Goal: Navigation & Orientation: Find specific page/section

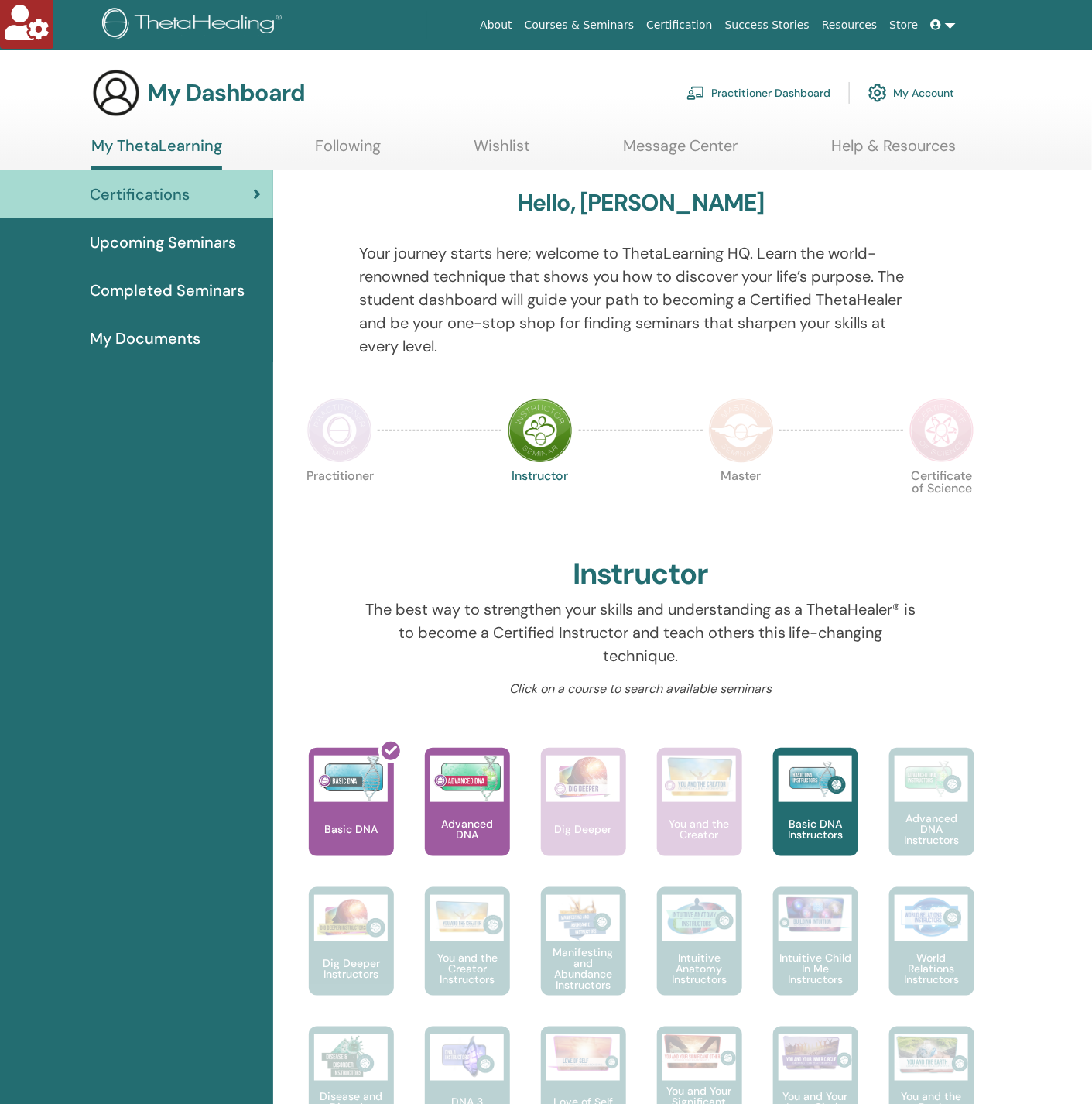
click at [117, 226] on link "Upcoming Seminars" at bounding box center [136, 243] width 273 height 48
click at [174, 237] on span "Upcoming Seminars" at bounding box center [162, 243] width 146 height 23
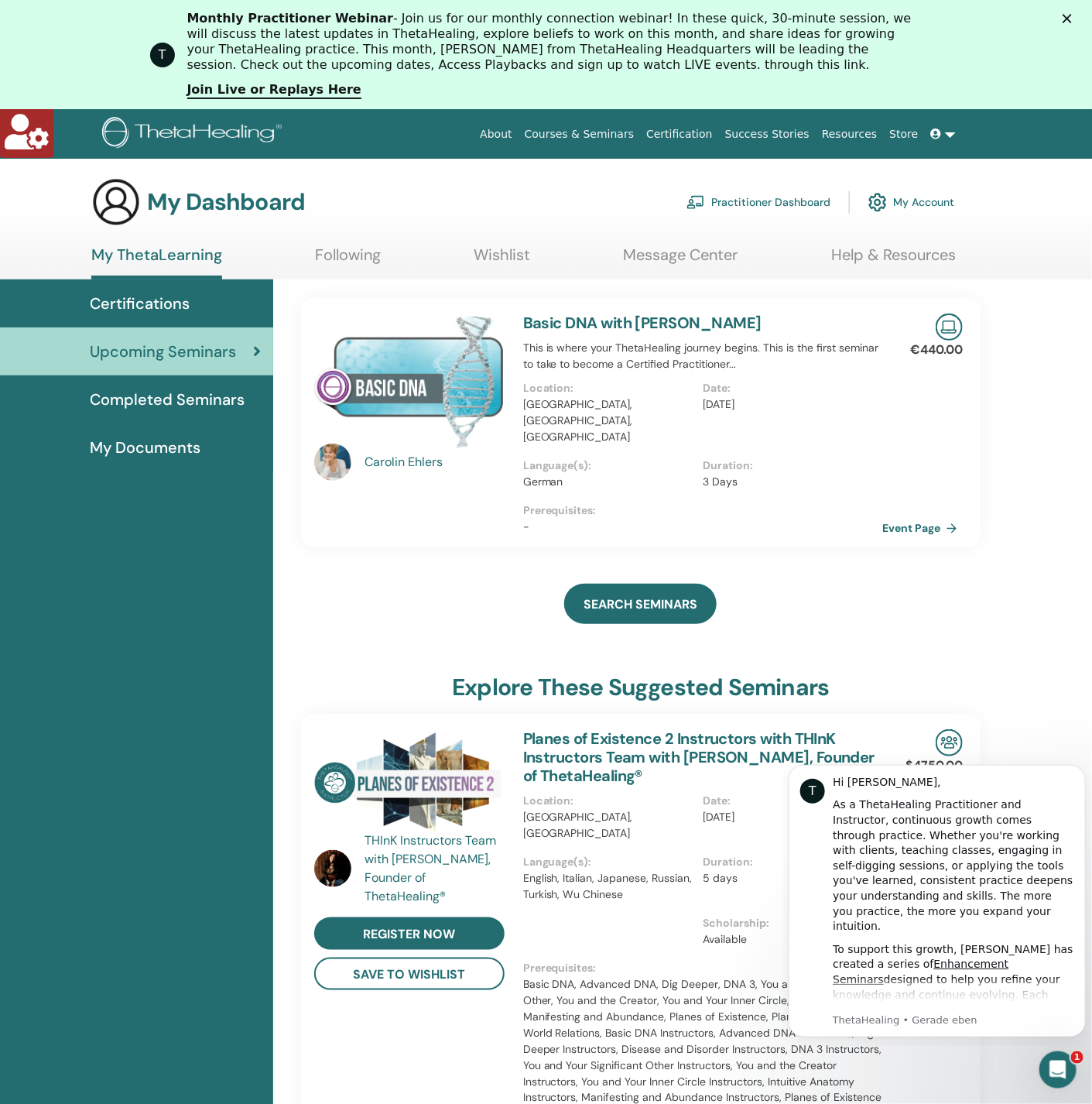
click at [170, 396] on span "Completed Seminars" at bounding box center [166, 399] width 155 height 23
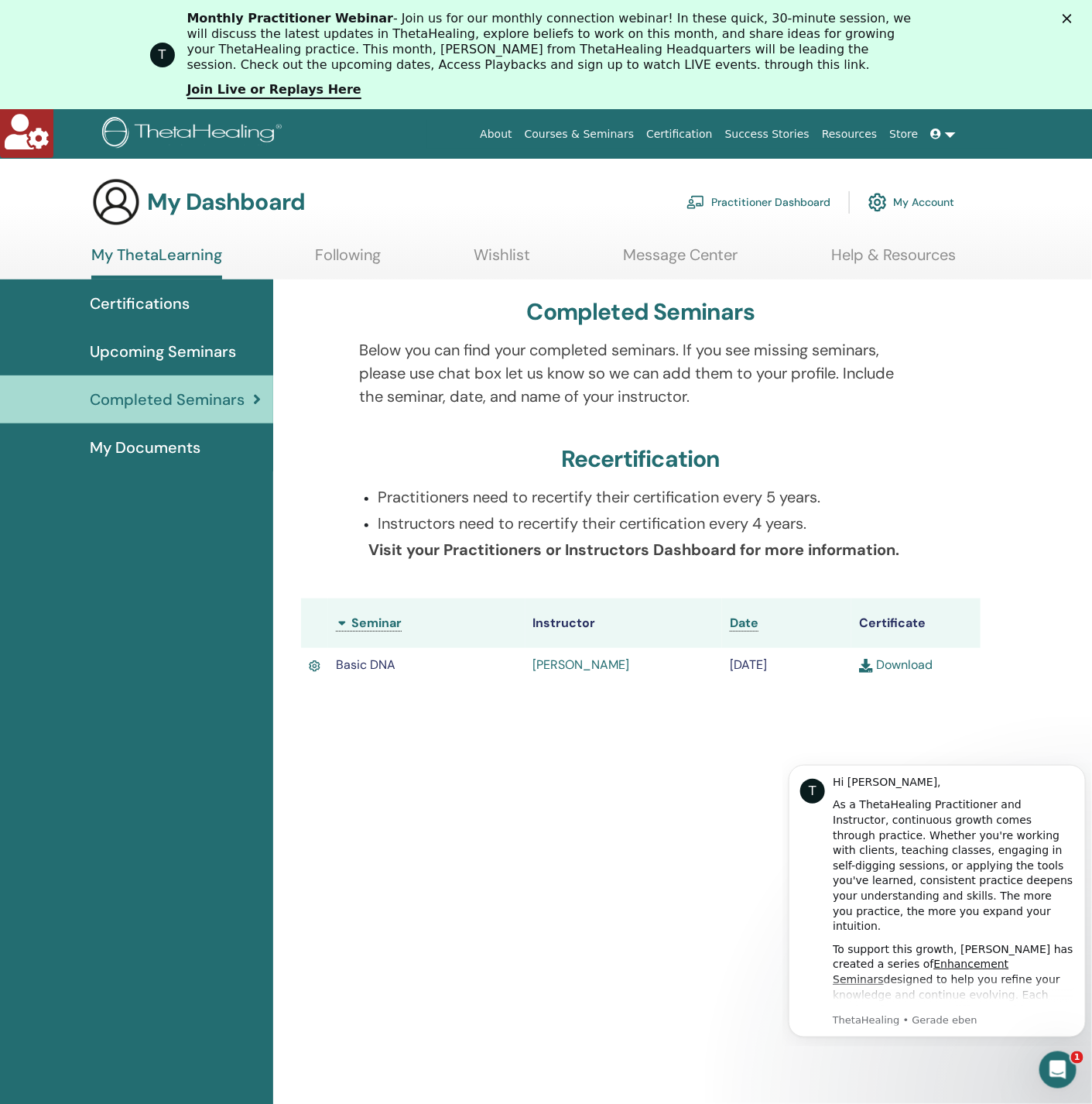
click at [188, 340] on span "Upcoming Seminars" at bounding box center [162, 351] width 146 height 23
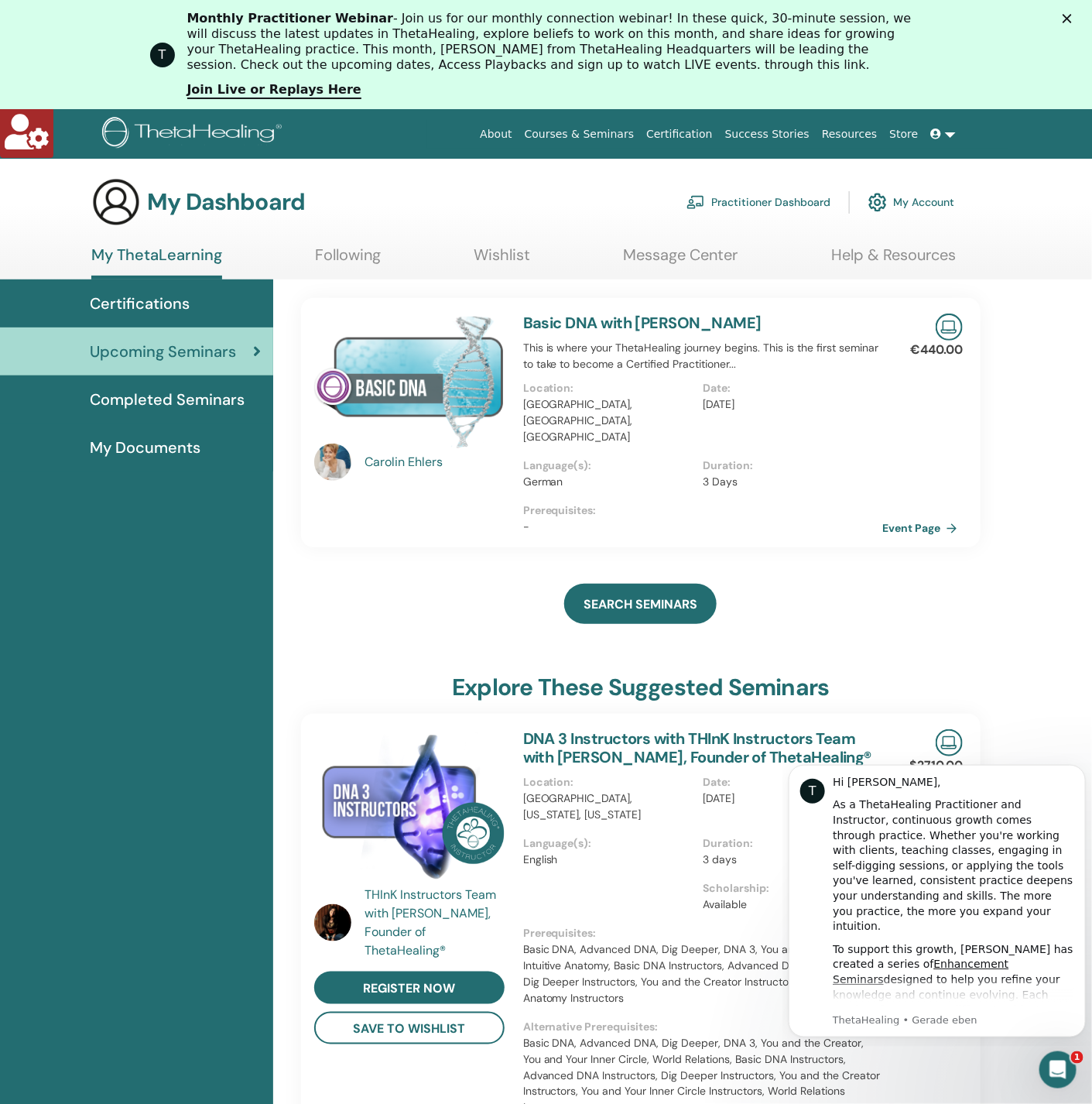
click at [927, 196] on link "My Account" at bounding box center [911, 202] width 86 height 34
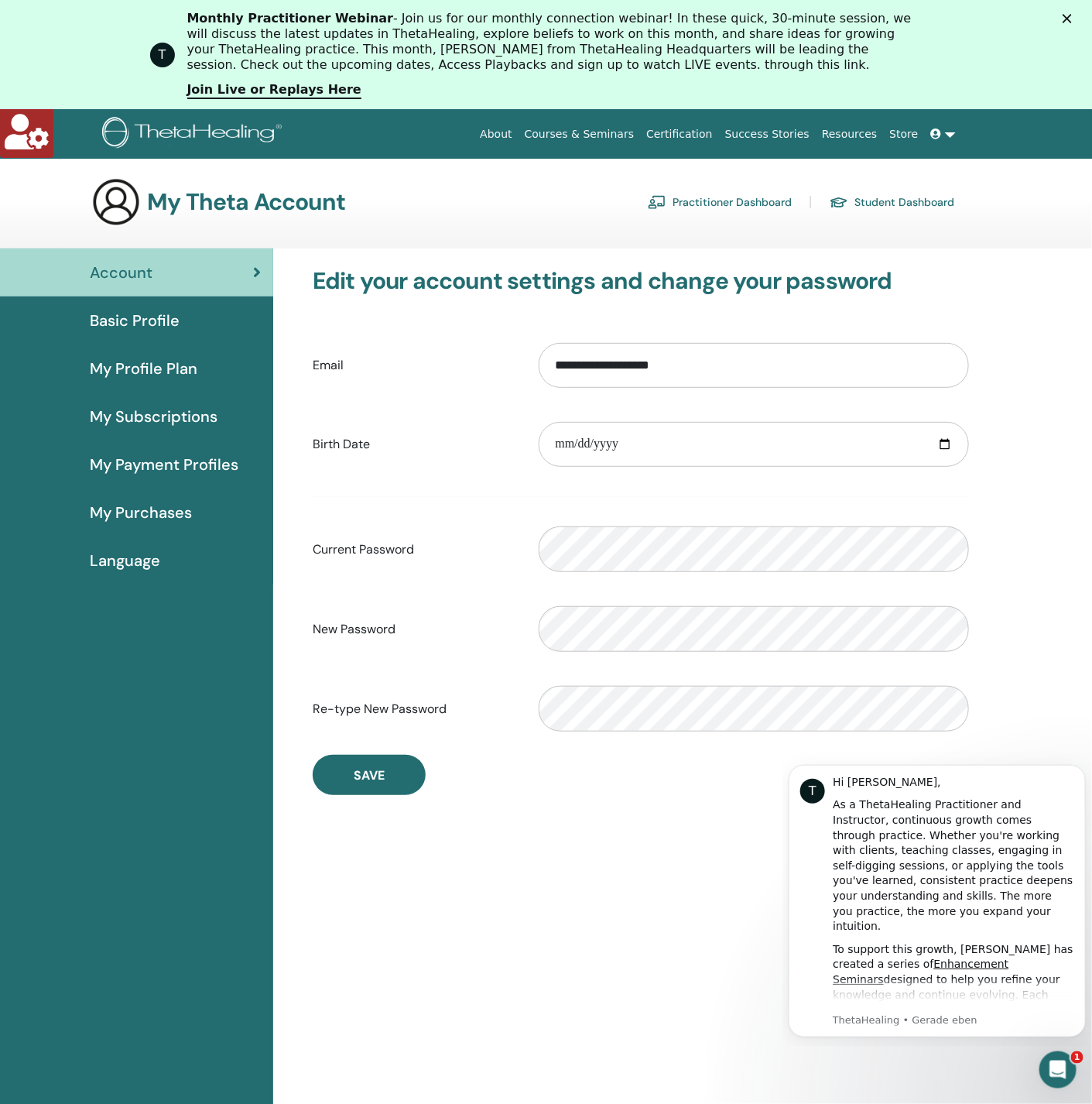
click at [158, 320] on span "Basic Profile" at bounding box center [134, 320] width 89 height 23
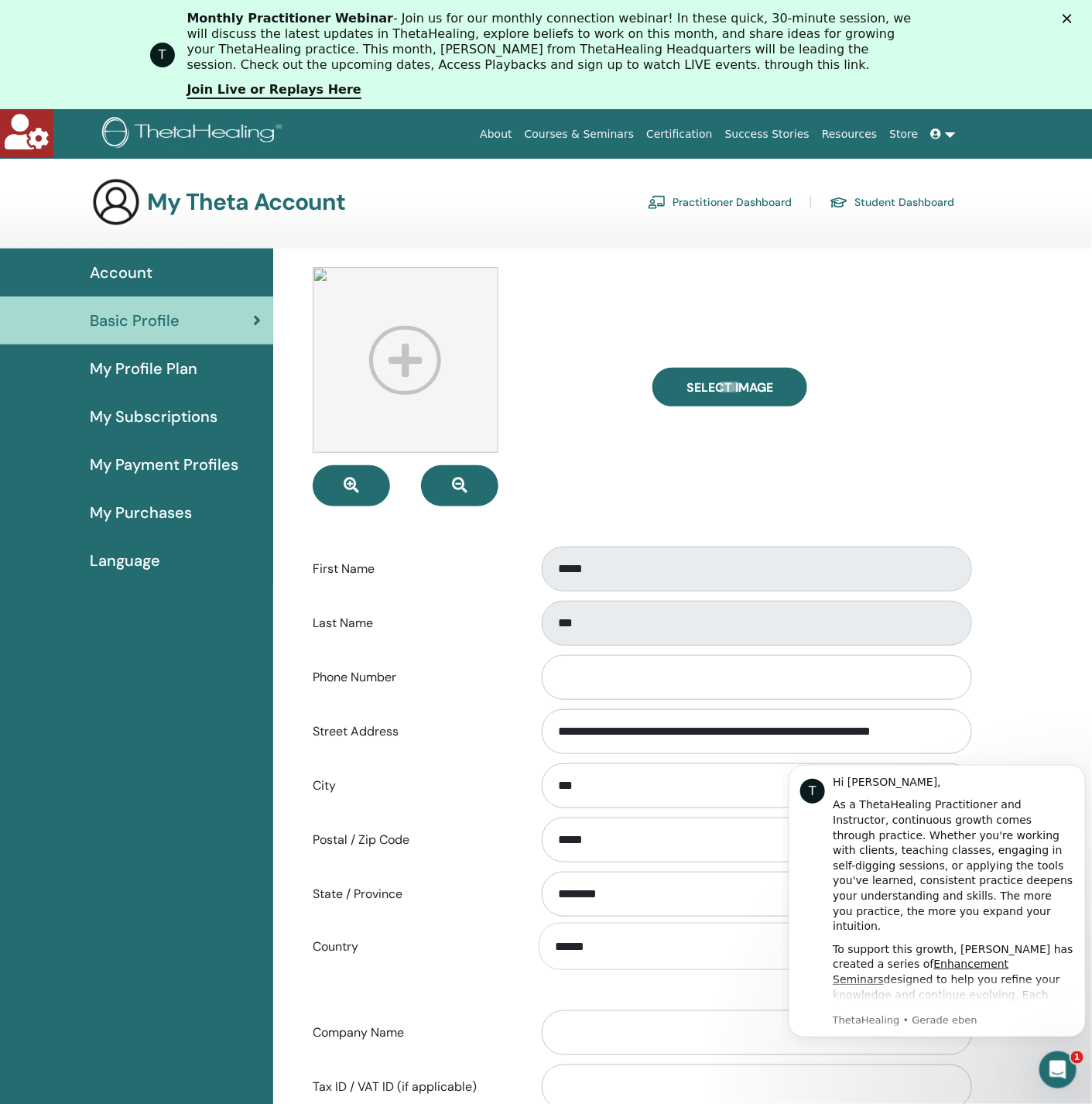
click at [167, 376] on span "My Profile Plan" at bounding box center [143, 368] width 108 height 23
